Goal: Navigation & Orientation: Find specific page/section

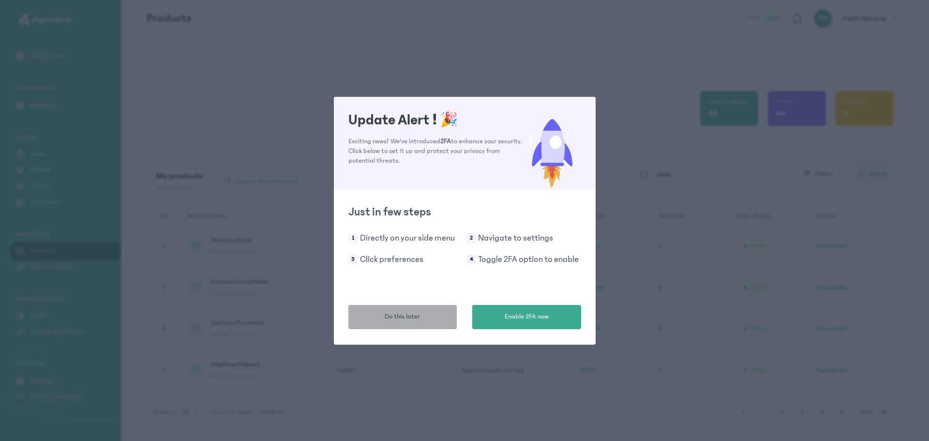
click at [405, 320] on span "Do this later" at bounding box center [402, 317] width 35 height 10
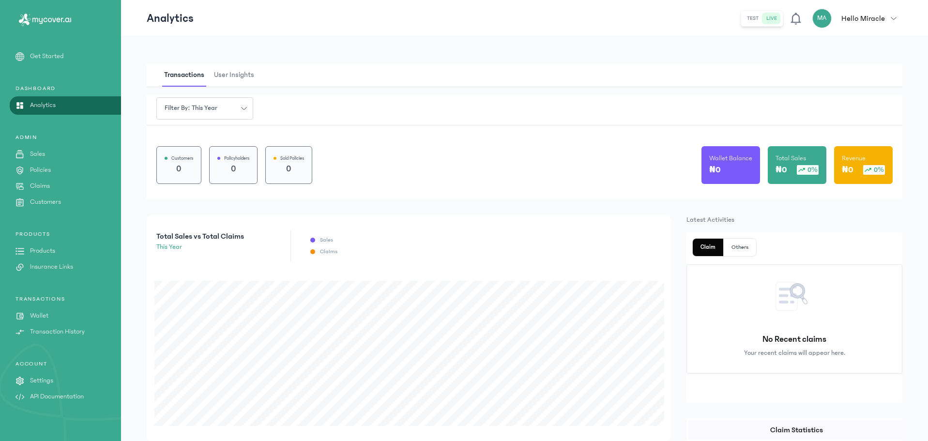
click at [122, 220] on div "Transactions User Insights Filter by: this year Customers 0 Policyholders 0 Sol…" at bounding box center [524, 421] width 807 height 769
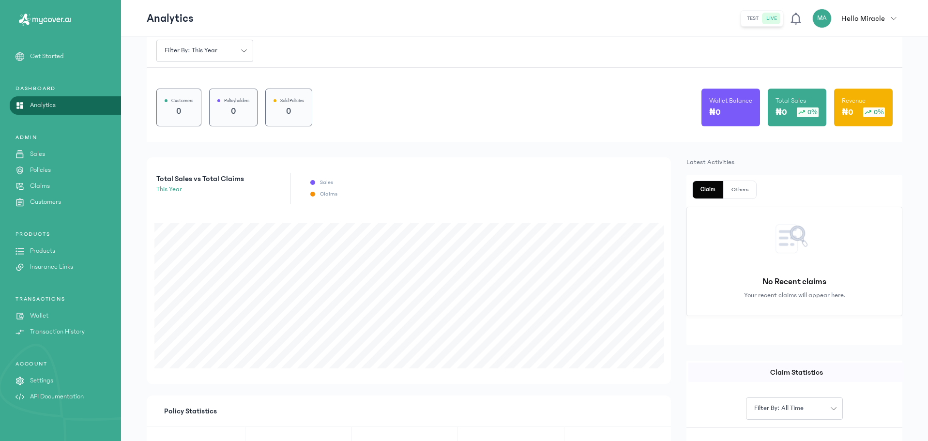
scroll to position [58, 0]
click at [56, 253] on link "Products" at bounding box center [60, 251] width 121 height 10
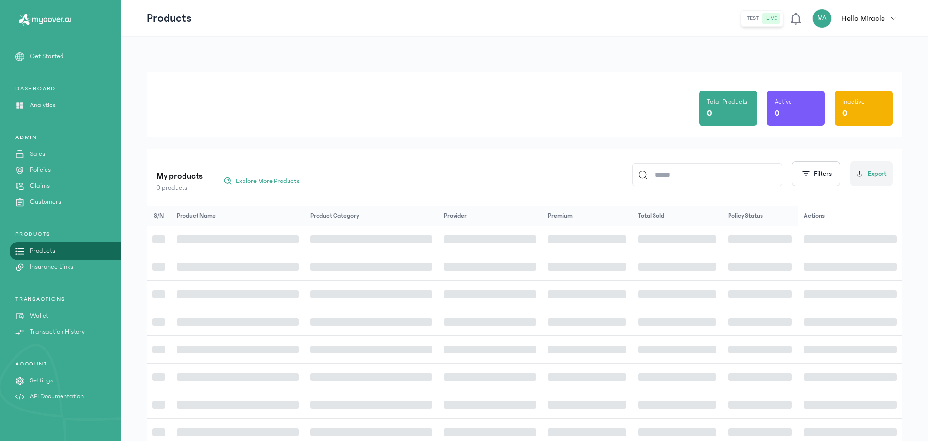
click at [47, 395] on p "API Documentation" at bounding box center [57, 396] width 54 height 10
